Goal: Browse casually

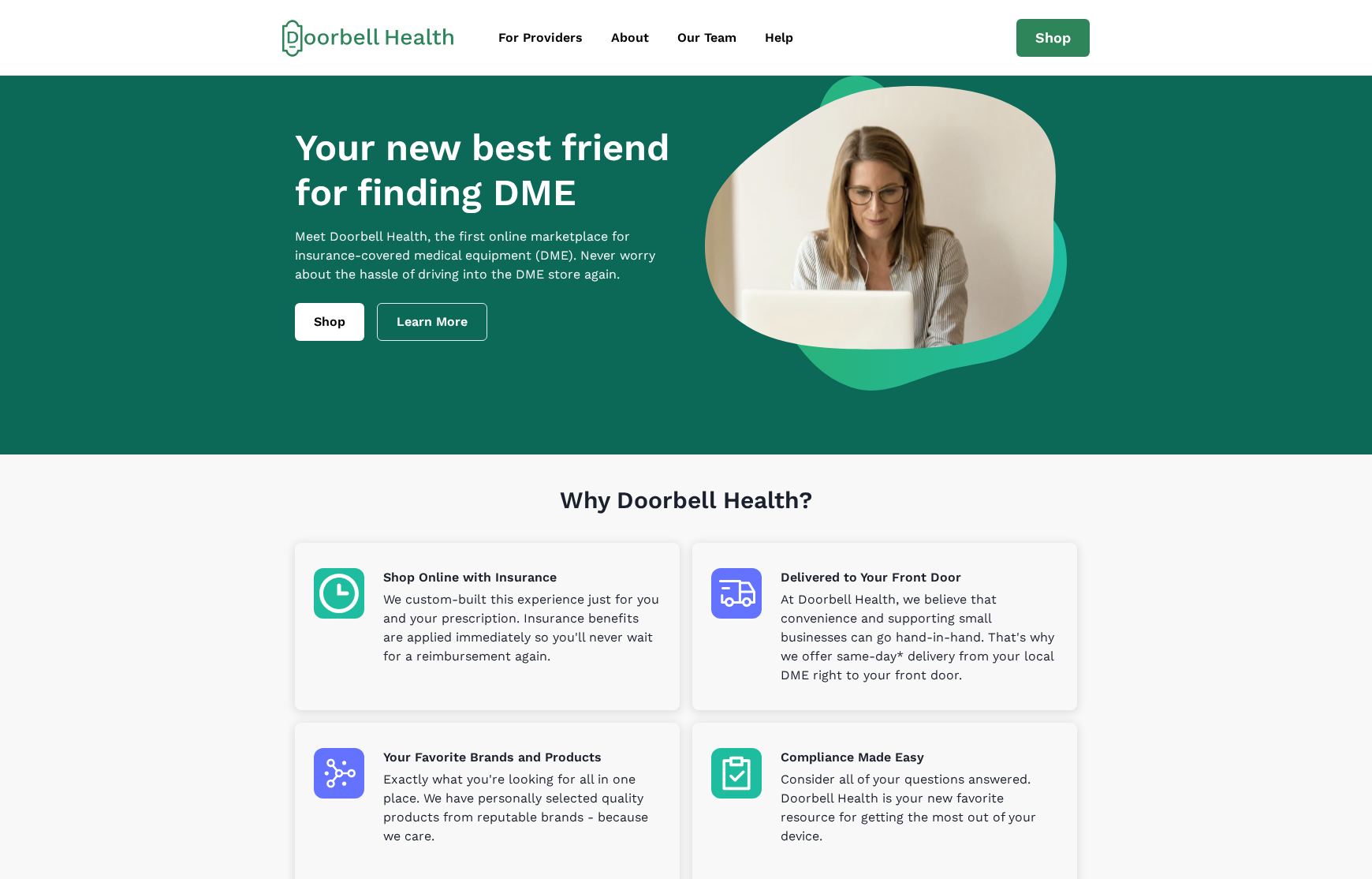
drag, startPoint x: 698, startPoint y: 521, endPoint x: 875, endPoint y: 512, distance: 177.2
click at [871, 512] on h1 "Why Doorbell Health?" at bounding box center [686, 514] width 782 height 56
drag, startPoint x: 875, startPoint y: 512, endPoint x: 816, endPoint y: 491, distance: 62.6
click at [875, 511] on h1 "Why Doorbell Health?" at bounding box center [686, 514] width 782 height 56
click at [767, 493] on h1 "Why Doorbell Health?" at bounding box center [686, 514] width 782 height 56
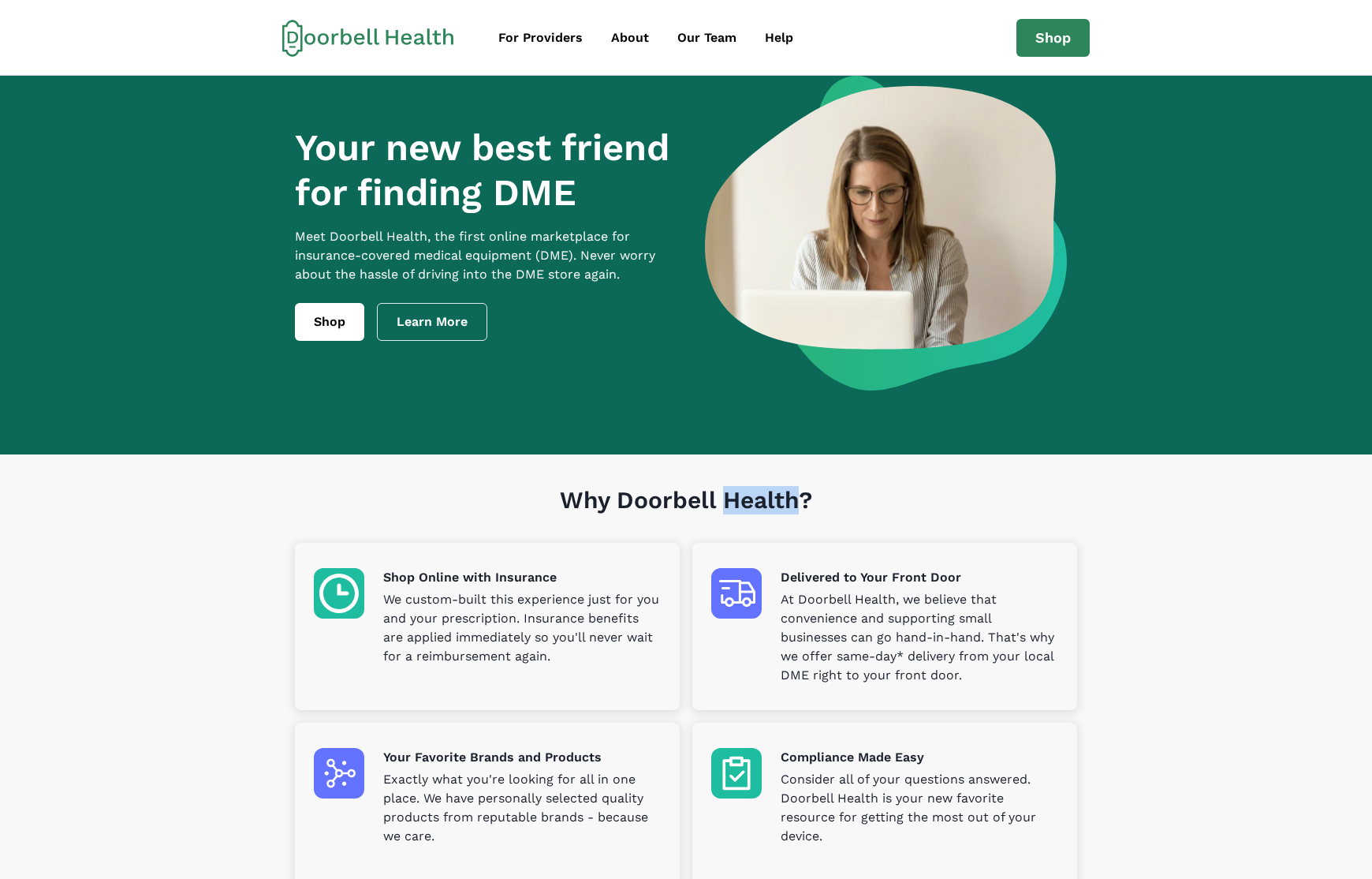
click at [767, 493] on h1 "Why Doorbell Health?" at bounding box center [686, 514] width 782 height 56
click at [826, 497] on h1 "Why Doorbell Health?" at bounding box center [686, 514] width 782 height 56
drag, startPoint x: 843, startPoint y: 498, endPoint x: 459, endPoint y: 493, distance: 384.0
click at [459, 493] on h1 "Why Doorbell Health?" at bounding box center [686, 514] width 782 height 56
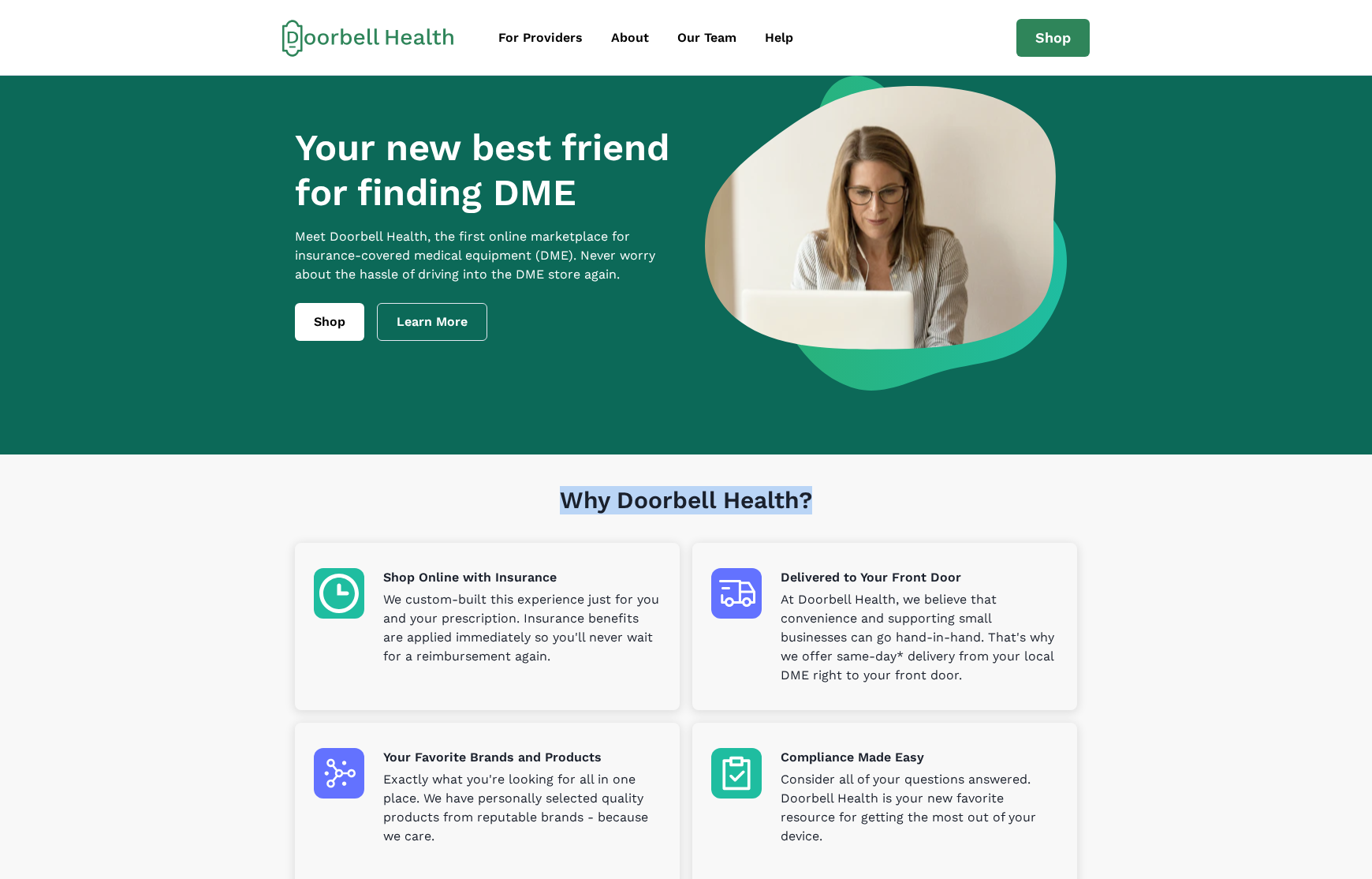
click at [459, 493] on h1 "Why Doorbell Health?" at bounding box center [686, 514] width 782 height 56
drag, startPoint x: 401, startPoint y: 484, endPoint x: 959, endPoint y: 512, distance: 558.7
click at [959, 512] on div "Why Doorbell Health? Shop Online with Insurance We custom-built this experience…" at bounding box center [686, 705] width 808 height 500
click at [959, 512] on h1 "Why Doorbell Health?" at bounding box center [686, 514] width 782 height 56
drag, startPoint x: 848, startPoint y: 494, endPoint x: 419, endPoint y: 497, distance: 429.0
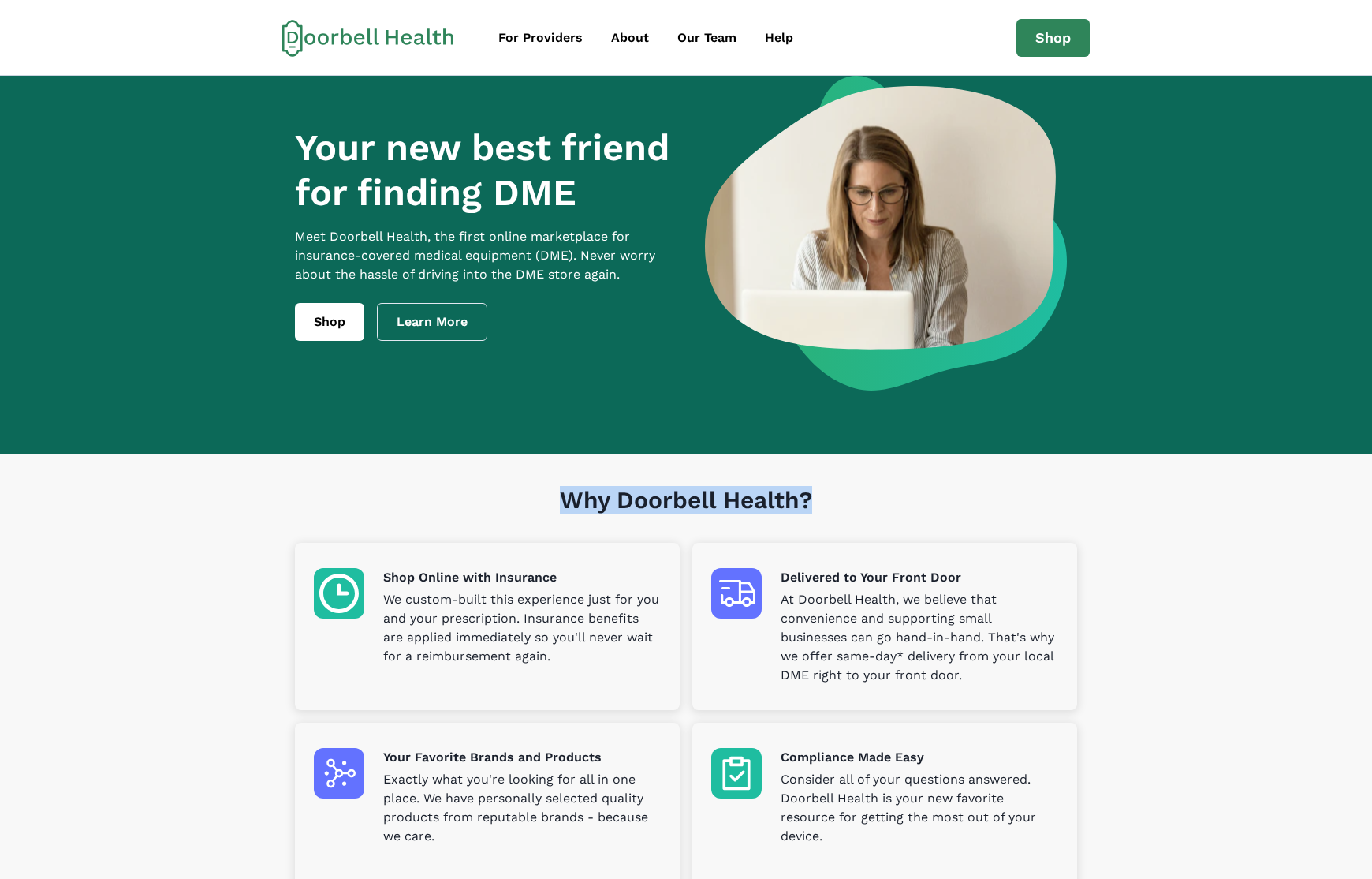
click at [444, 495] on h1 "Why Doorbell Health?" at bounding box center [686, 514] width 782 height 56
click at [419, 497] on h1 "Why Doorbell Health?" at bounding box center [686, 514] width 782 height 56
click at [819, 172] on img at bounding box center [885, 233] width 362 height 314
